Goal: Information Seeking & Learning: Learn about a topic

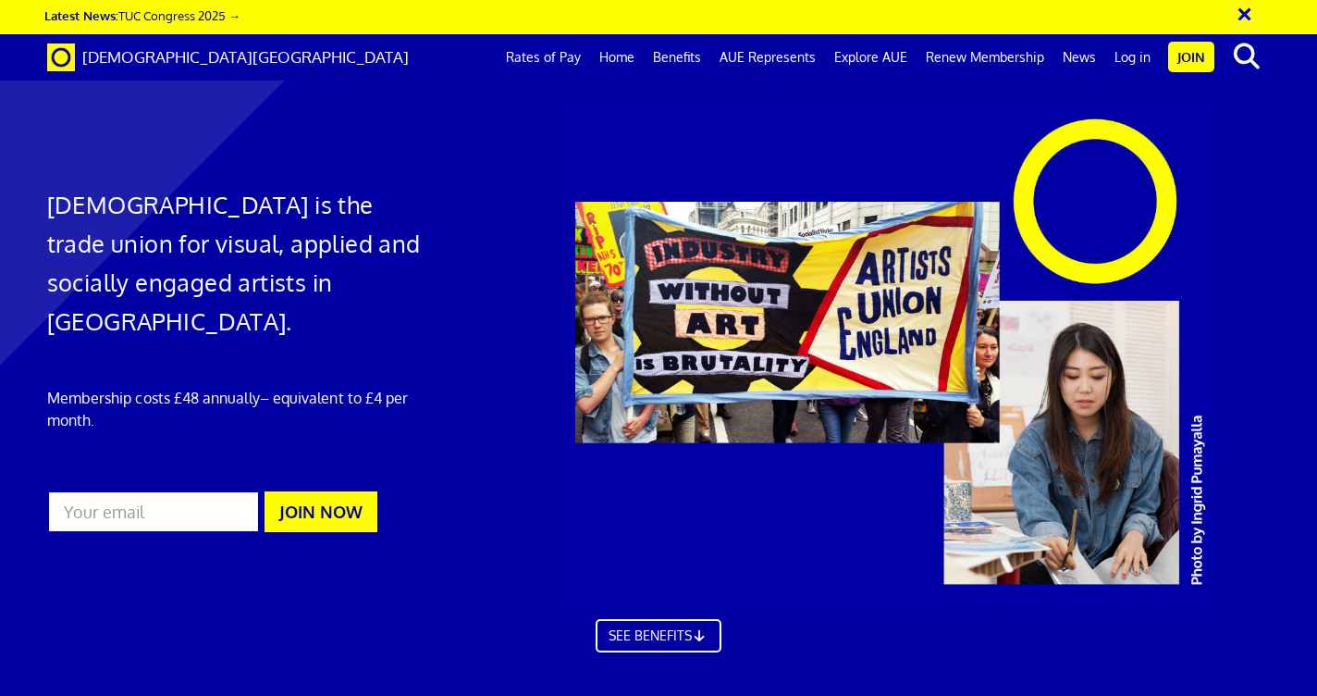
scroll to position [0, 10]
click at [684, 61] on link "Benefits" at bounding box center [677, 57] width 67 height 46
drag, startPoint x: 913, startPoint y: 348, endPoint x: 661, endPoint y: 229, distance: 279.3
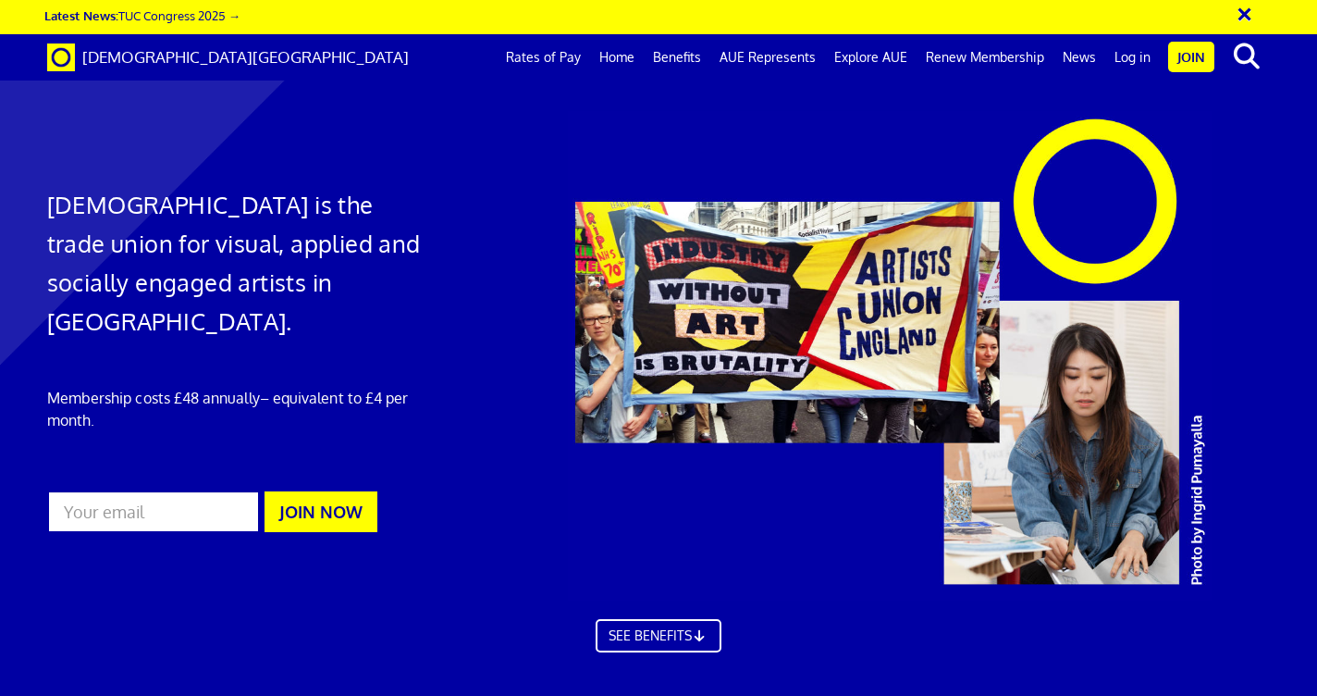
copy div "Public and Products Liability (PPL) insurance → 30 minutes FREE legal advice → …"
click at [636, 54] on link "Home" at bounding box center [617, 57] width 54 height 46
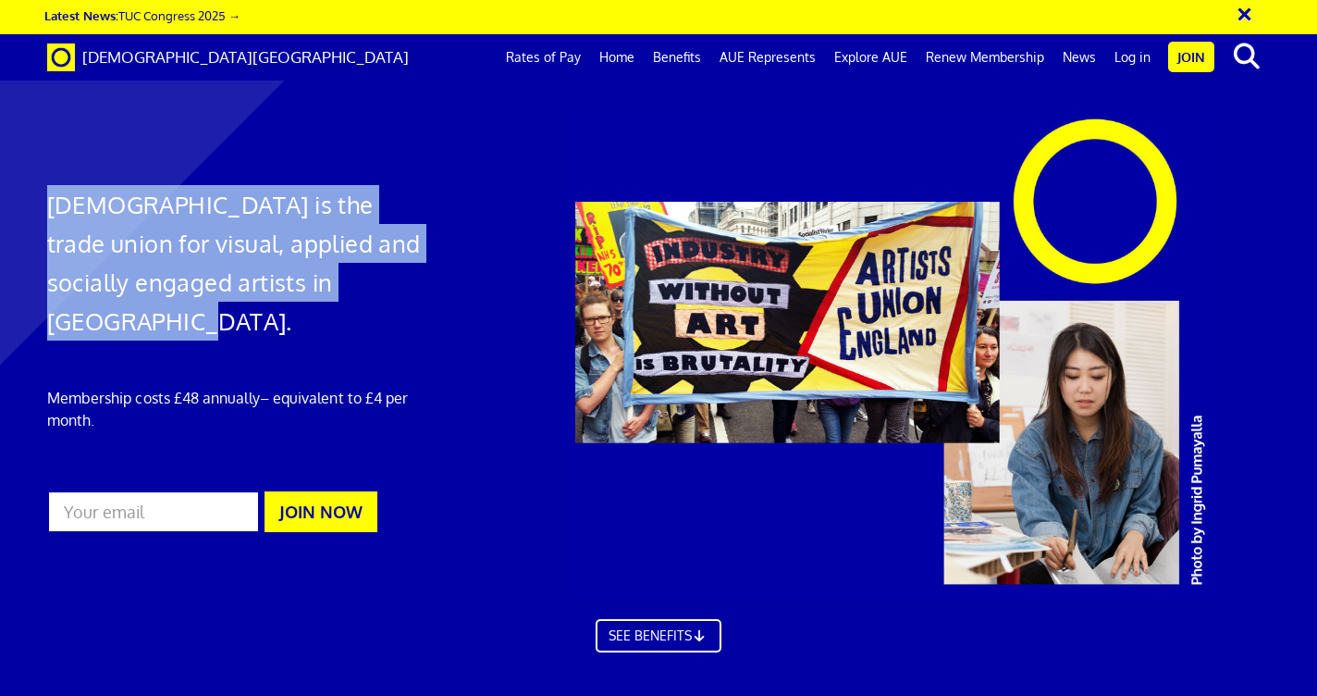
drag, startPoint x: 344, startPoint y: 287, endPoint x: 40, endPoint y: 196, distance: 317.6
click at [40, 196] on div "[DEMOGRAPHIC_DATA] is the trade union for visual, applied and socially engaged …" at bounding box center [241, 329] width 417 height 436
copy h1 "[DEMOGRAPHIC_DATA] is the trade union for visual, applied and socially engaged …"
click at [586, 60] on link "Rates of Pay" at bounding box center [543, 57] width 93 height 46
click at [676, 54] on link "Benefits" at bounding box center [677, 57] width 67 height 46
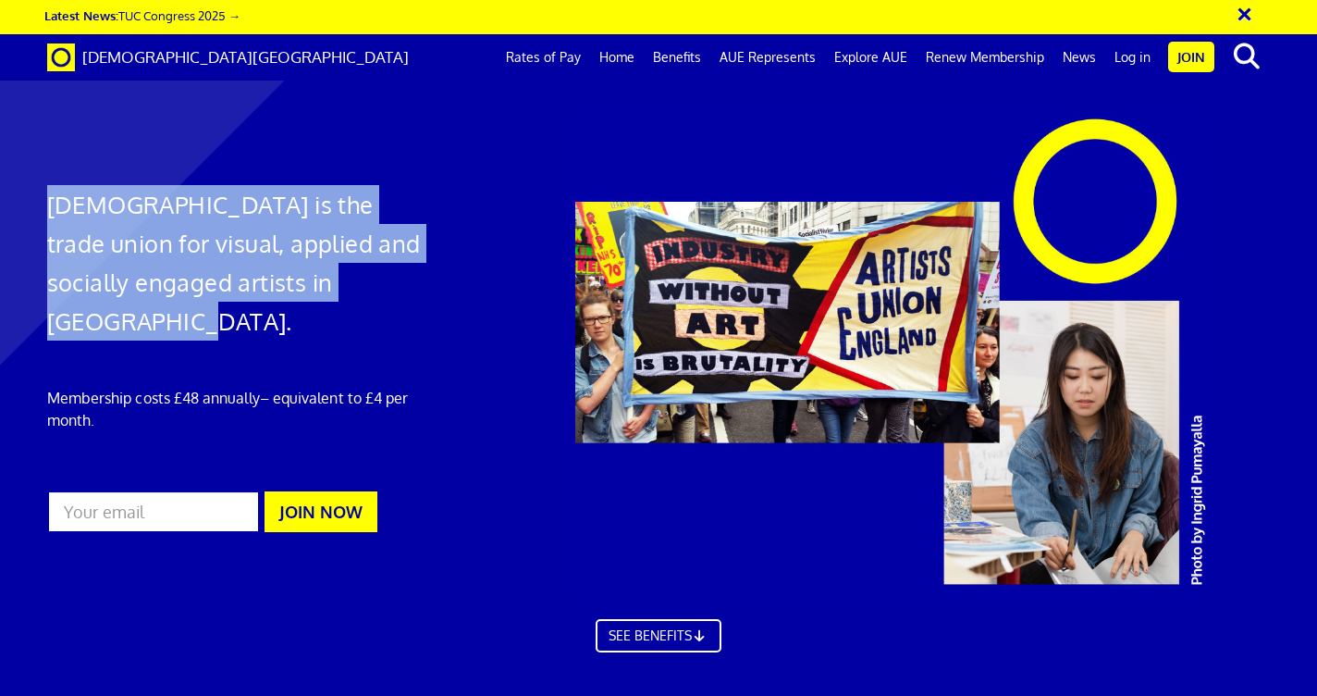
scroll to position [1055, 0]
click at [777, 56] on link "AUE Represents" at bounding box center [768, 57] width 115 height 46
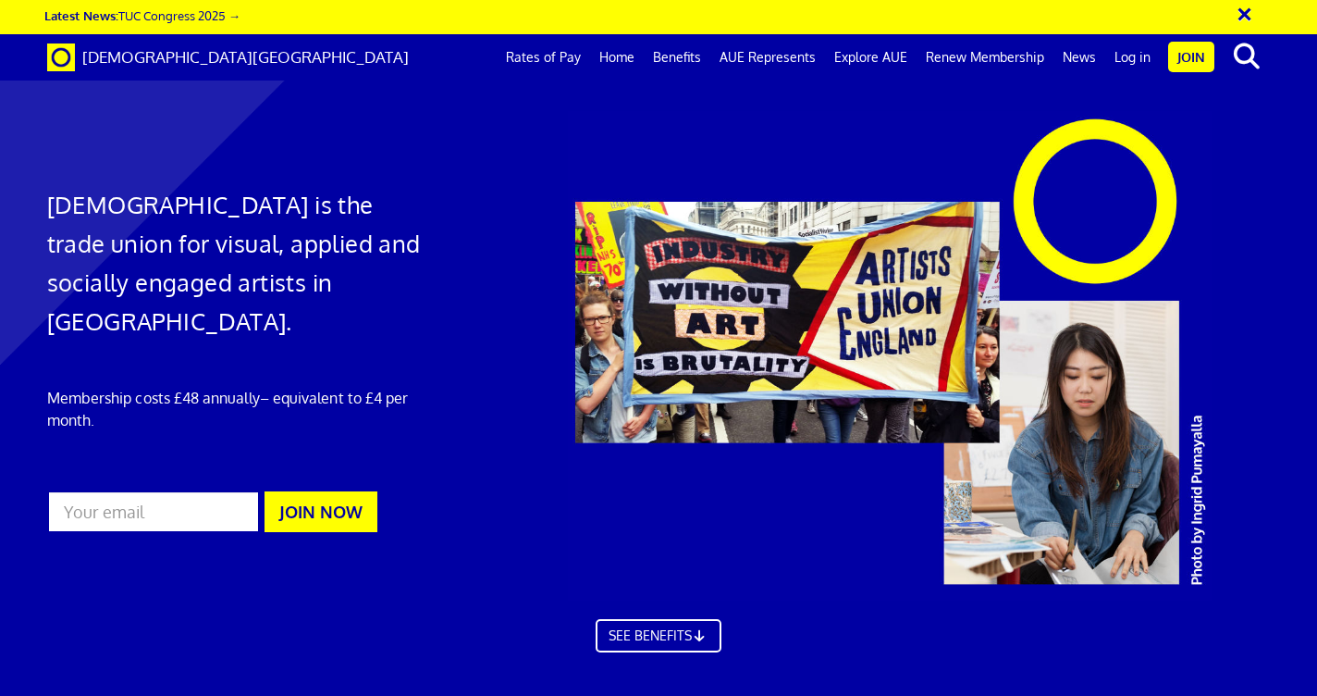
drag, startPoint x: 1122, startPoint y: 297, endPoint x: 652, endPoint y: 198, distance: 480.3
copy div "Our members work in disciplines including: Visual Art, Applied Arts, Socially E…"
click at [866, 57] on link "Explore AUE" at bounding box center [871, 57] width 92 height 46
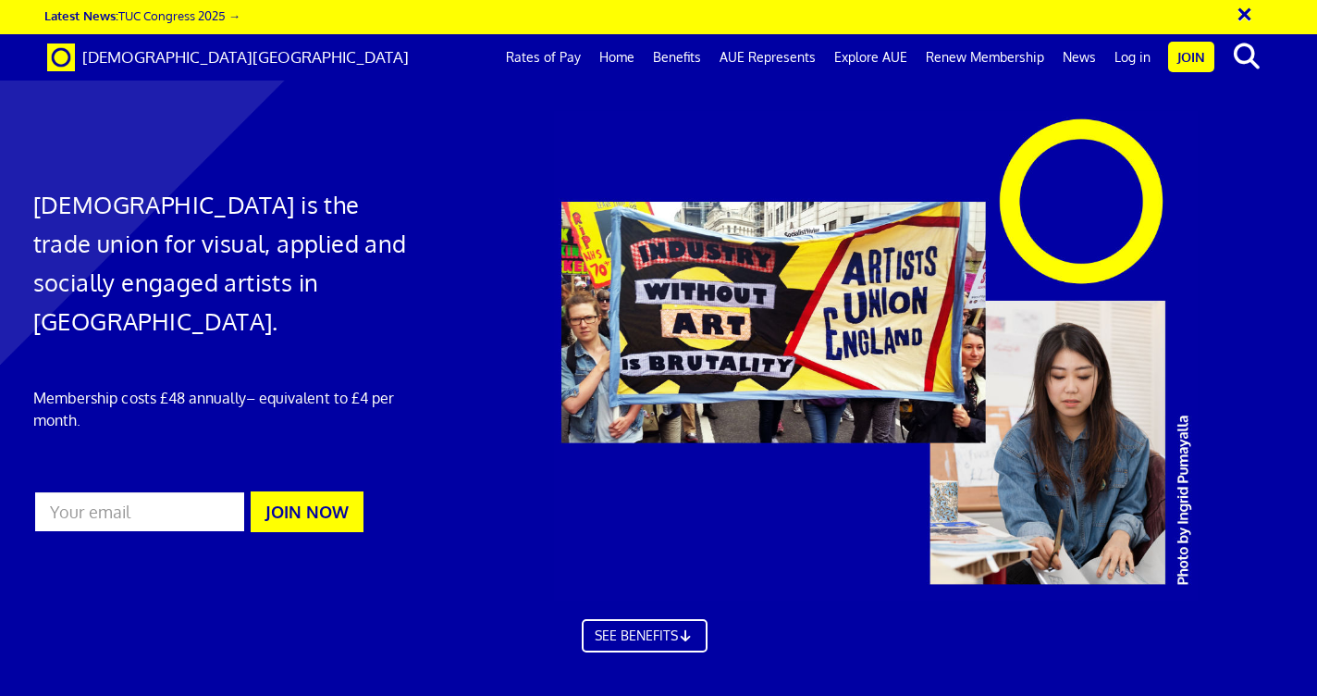
scroll to position [0, 307]
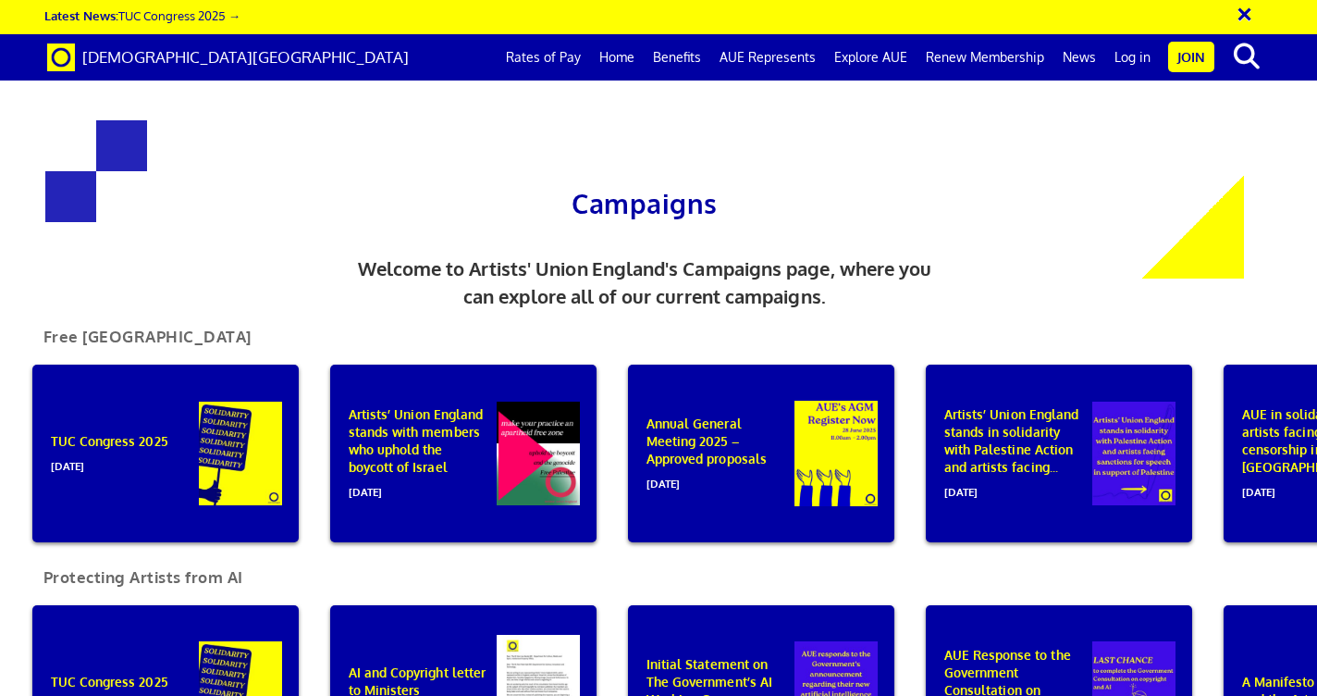
scroll to position [816, 0]
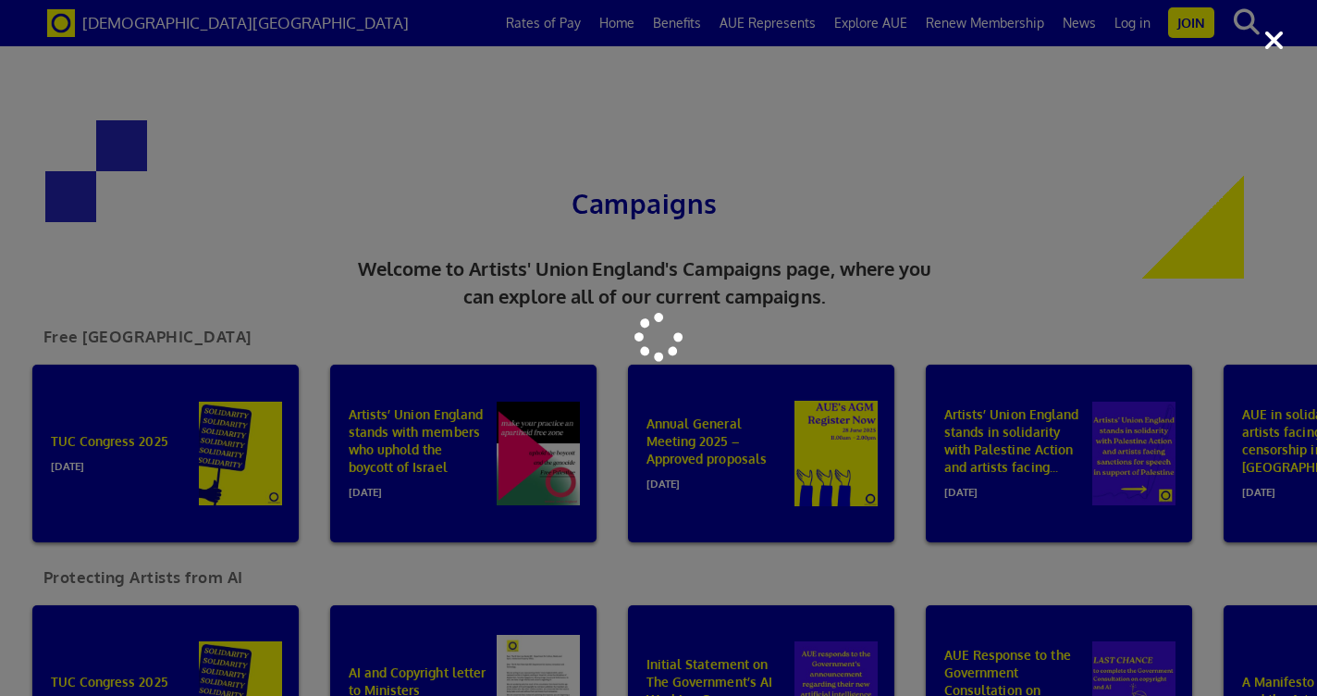
click at [269, 372] on div at bounding box center [658, 341] width 833 height 626
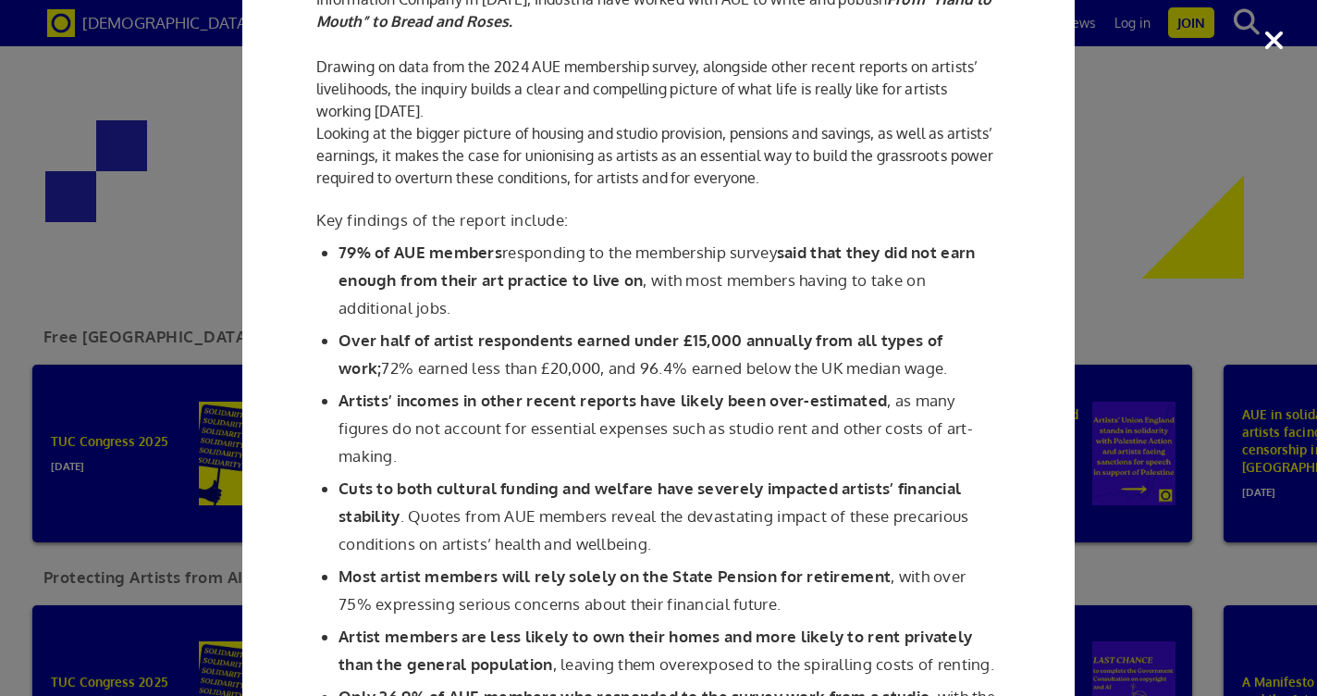
scroll to position [341, 0]
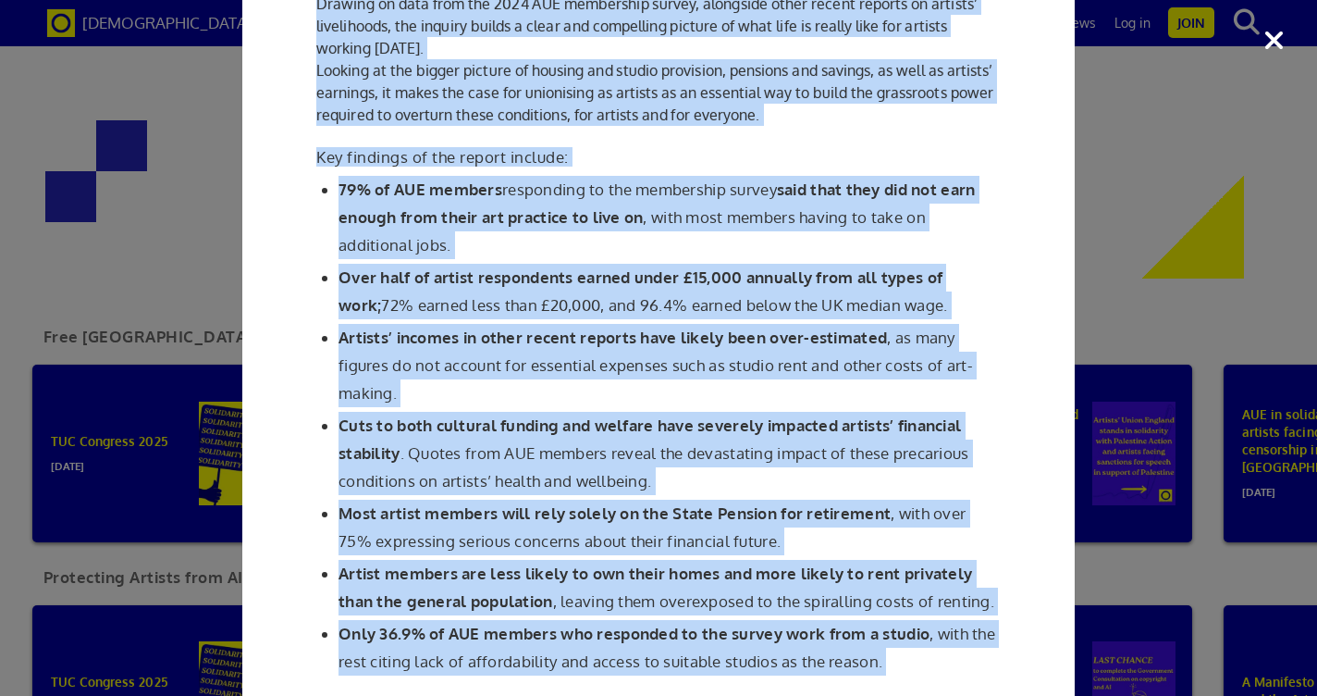
drag, startPoint x: 328, startPoint y: 74, endPoint x: 902, endPoint y: 686, distance: 839.7
copy div "From “Hand to Mouth” to Bread and Roses From “Hand to Mouth” to Bread and Roses…"
